Goal: Find specific page/section

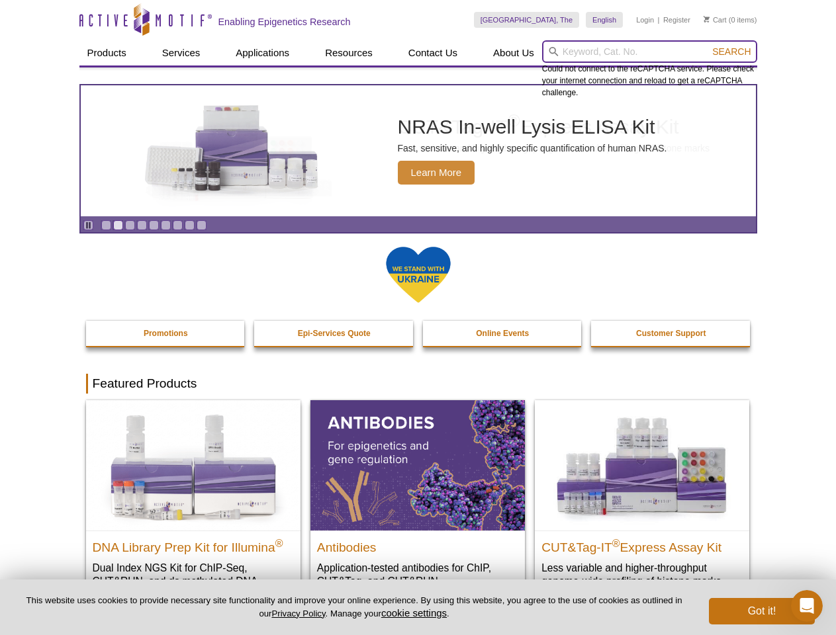
click at [649, 52] on input "search" at bounding box center [649, 51] width 215 height 23
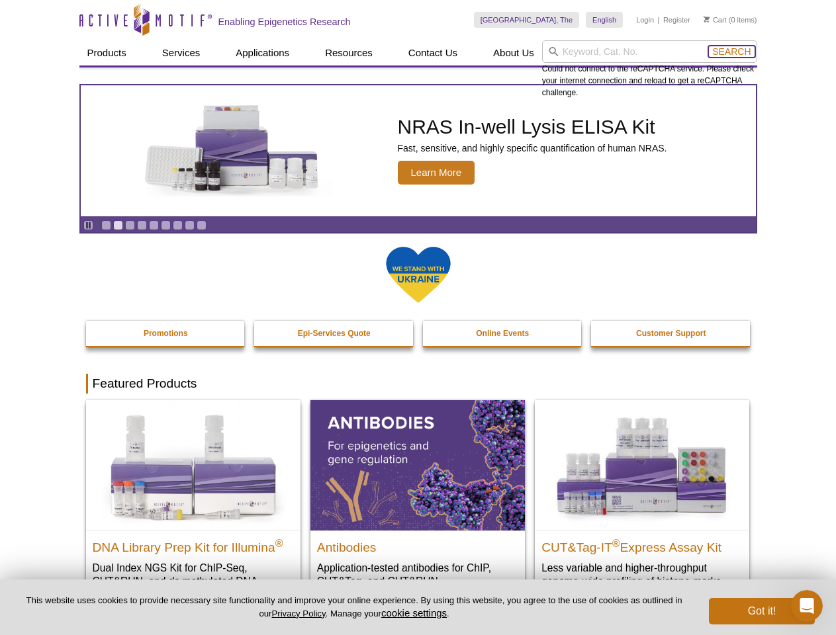
click at [731, 52] on span "Search" at bounding box center [731, 51] width 38 height 11
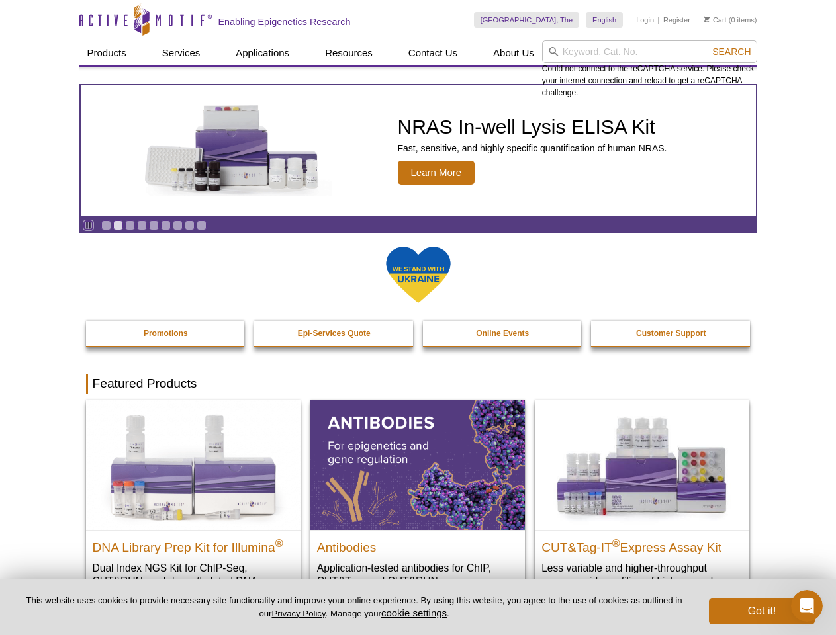
click at [88, 225] on icon "Pause" at bounding box center [88, 225] width 9 height 9
click at [106, 225] on link "Go to slide 1" at bounding box center [106, 225] width 10 height 10
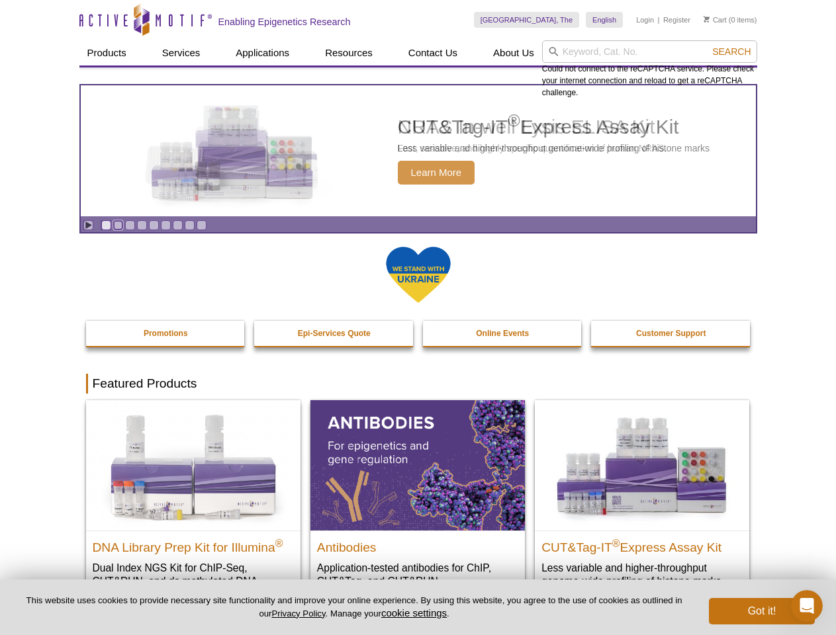
click at [118, 225] on link "Go to slide 2" at bounding box center [118, 225] width 10 height 10
click at [130, 225] on link "Go to slide 3" at bounding box center [130, 225] width 10 height 10
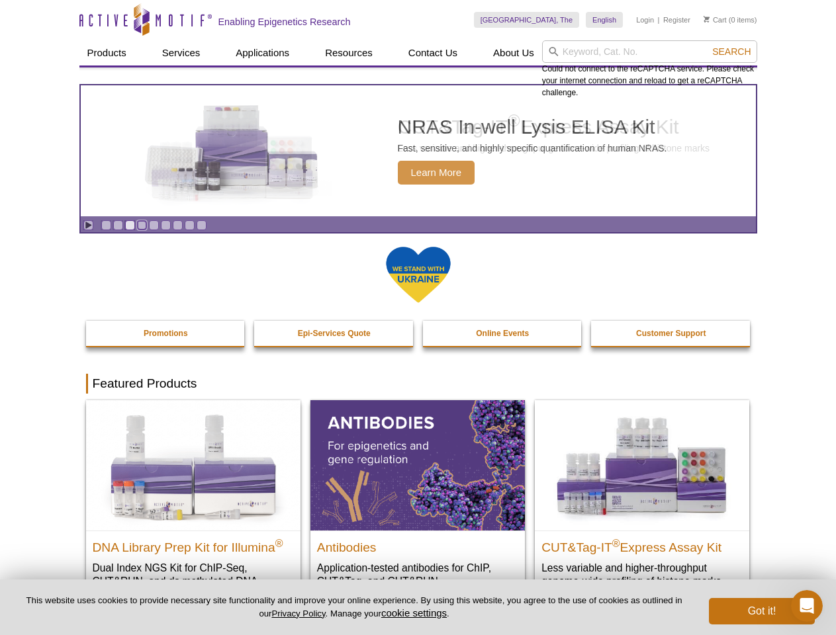
click at [142, 225] on link "Go to slide 4" at bounding box center [142, 225] width 10 height 10
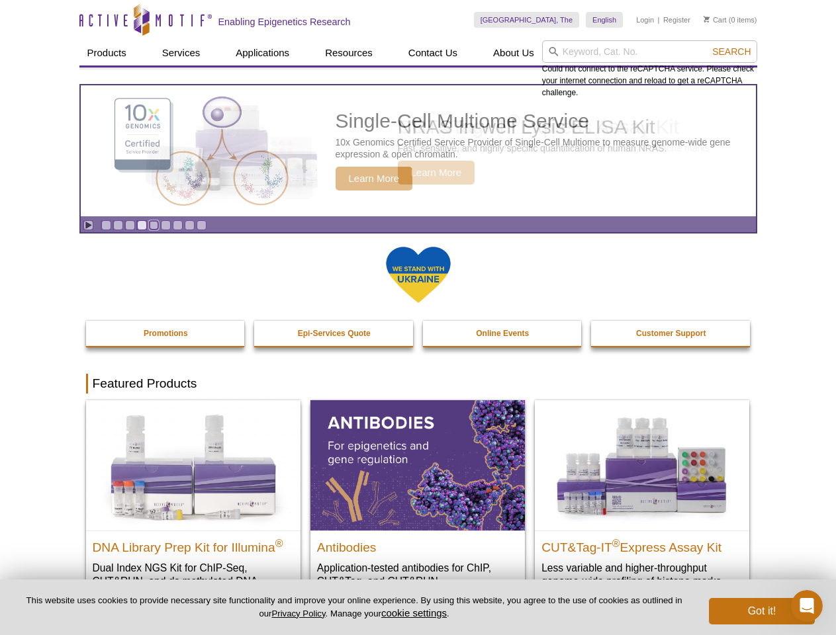
click at [154, 225] on link "Go to slide 5" at bounding box center [154, 225] width 10 height 10
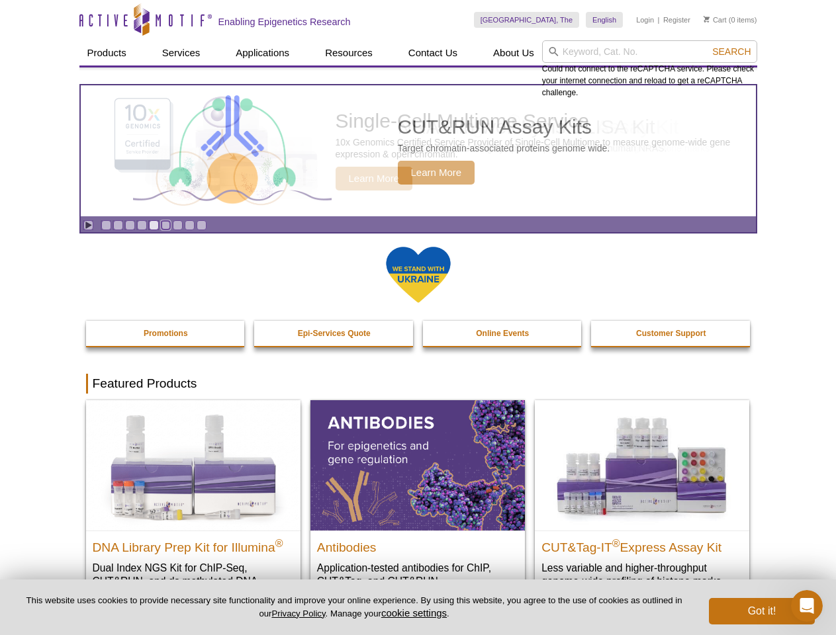
click at [165, 225] on link "Go to slide 6" at bounding box center [166, 225] width 10 height 10
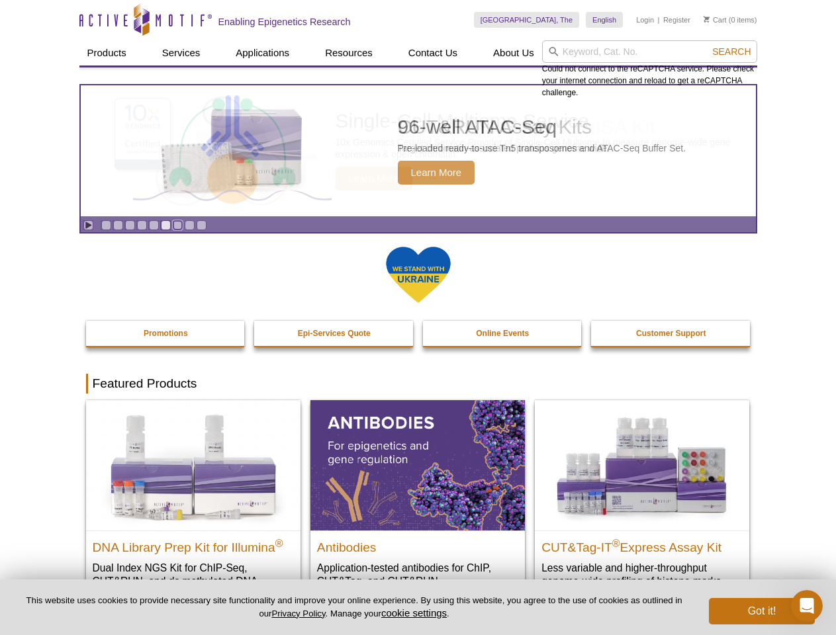
click at [177, 225] on link "Go to slide 7" at bounding box center [178, 225] width 10 height 10
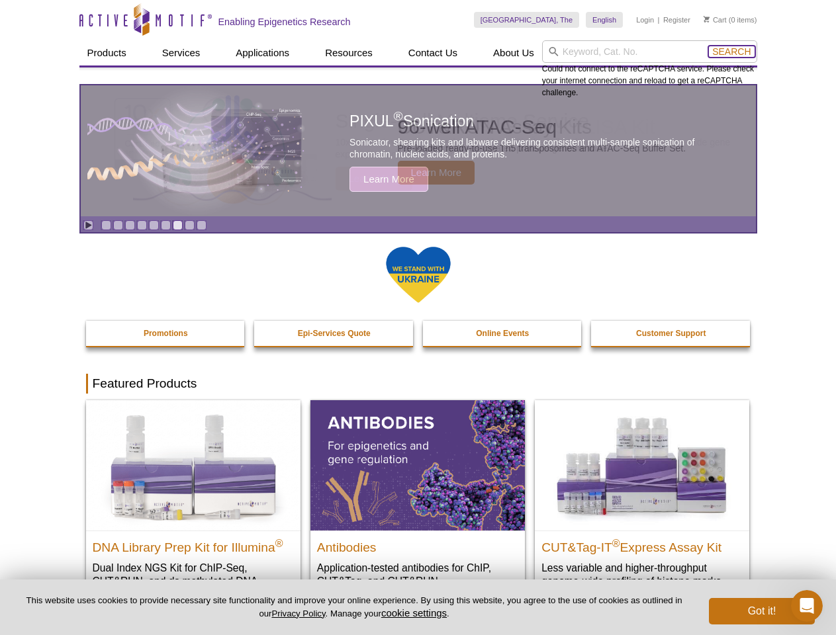
click at [731, 52] on span "Search" at bounding box center [731, 51] width 38 height 11
